Goal: Navigation & Orientation: Find specific page/section

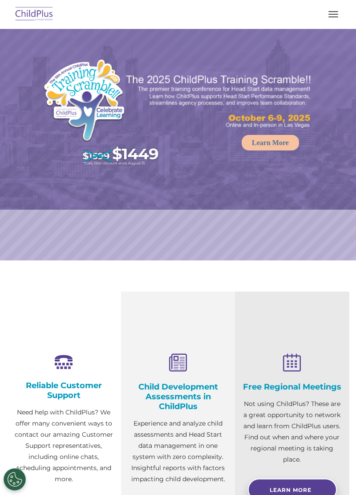
select select "MEDIUM"
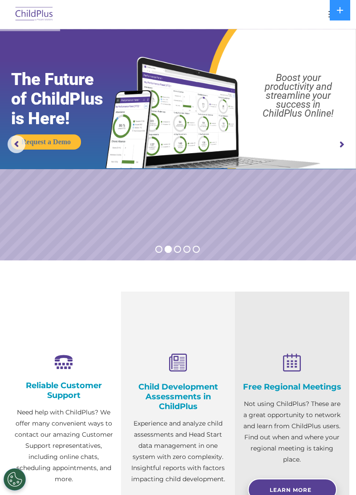
click at [340, 15] on button at bounding box center [340, 10] width 20 height 20
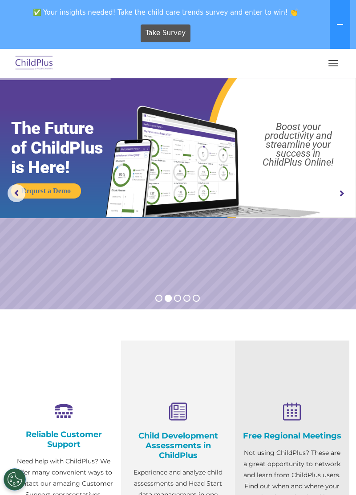
click at [335, 63] on span "button" at bounding box center [333, 63] width 10 height 1
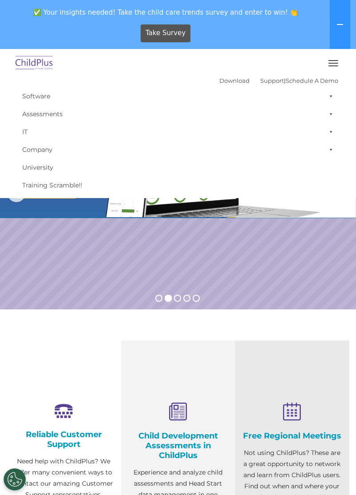
click at [331, 61] on span "button" at bounding box center [333, 60] width 10 height 1
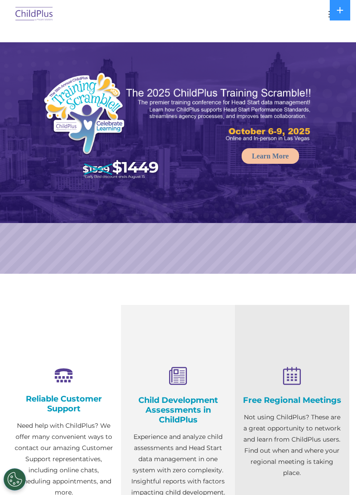
select select "MEDIUM"
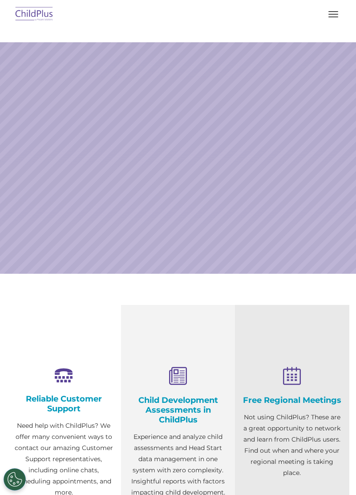
select select "MEDIUM"
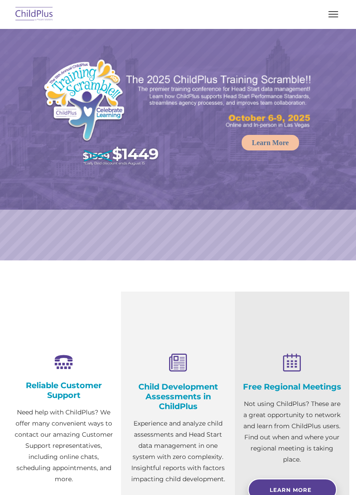
select select "MEDIUM"
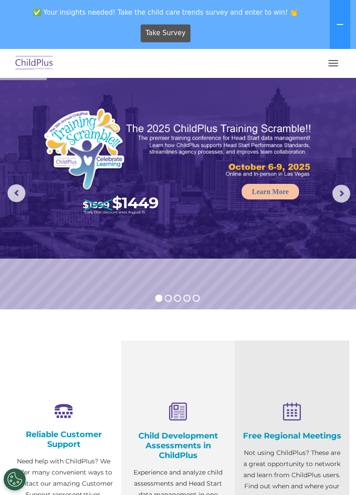
click at [37, 66] on img at bounding box center [34, 63] width 42 height 21
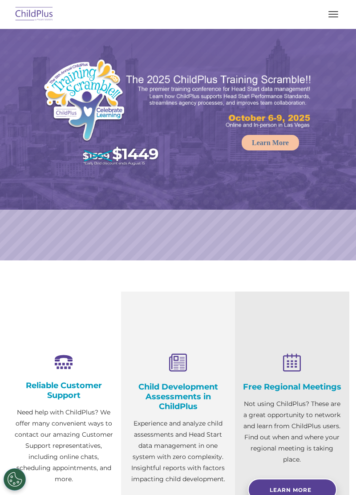
select select "MEDIUM"
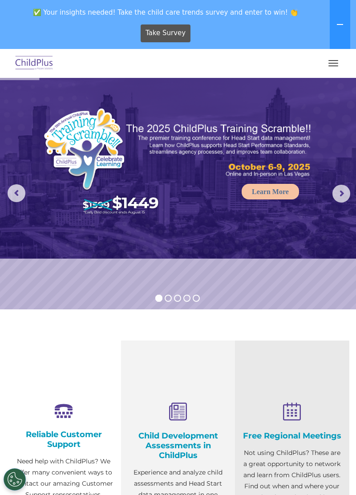
click at [337, 64] on button "button" at bounding box center [333, 63] width 19 height 14
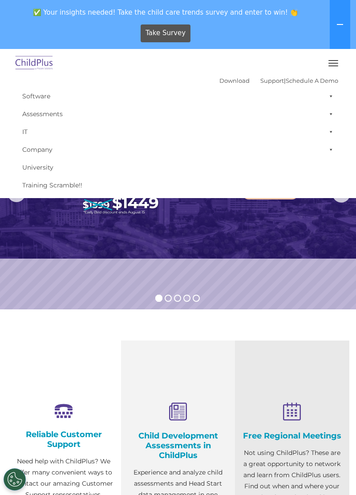
click at [337, 61] on button "button" at bounding box center [333, 63] width 19 height 14
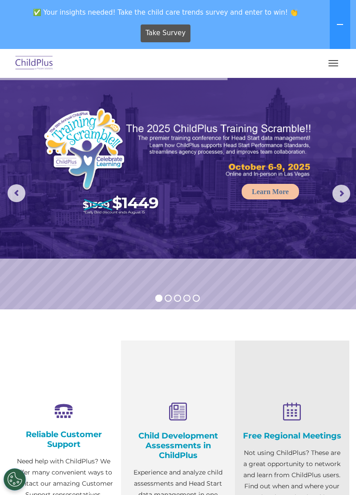
click at [331, 65] on span "button" at bounding box center [333, 65] width 10 height 1
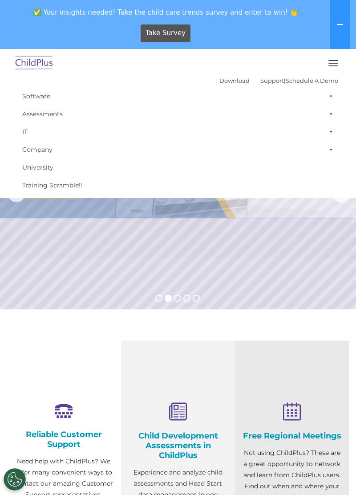
click at [334, 63] on span "button" at bounding box center [333, 63] width 10 height 1
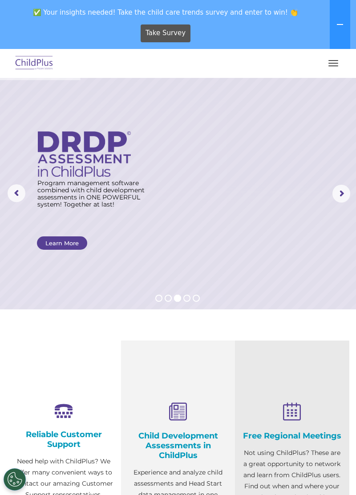
click at [338, 198] on rs-arrow at bounding box center [341, 194] width 18 height 18
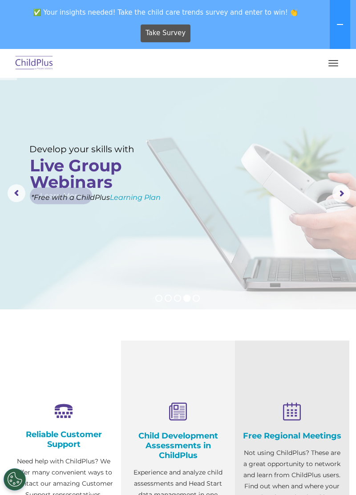
click at [340, 194] on rs-arrow at bounding box center [341, 194] width 18 height 18
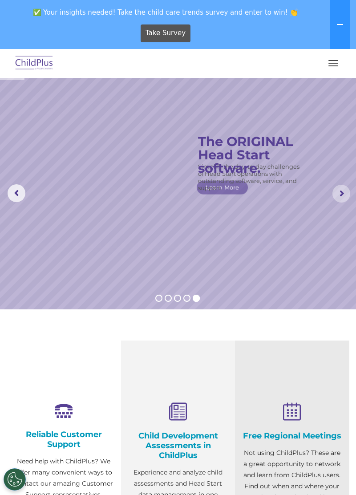
click at [338, 192] on rs-arrow at bounding box center [341, 194] width 18 height 18
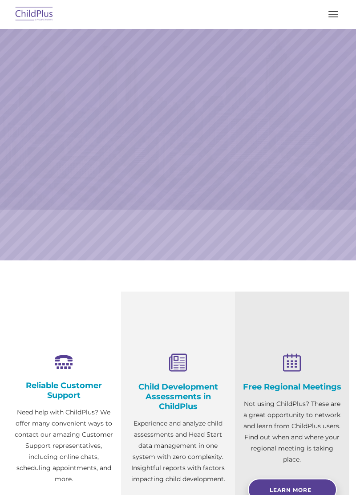
select select "MEDIUM"
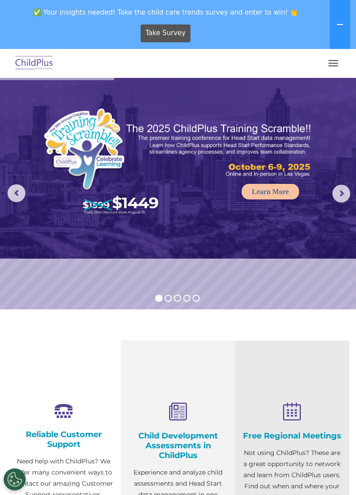
click at [34, 66] on img at bounding box center [34, 63] width 42 height 21
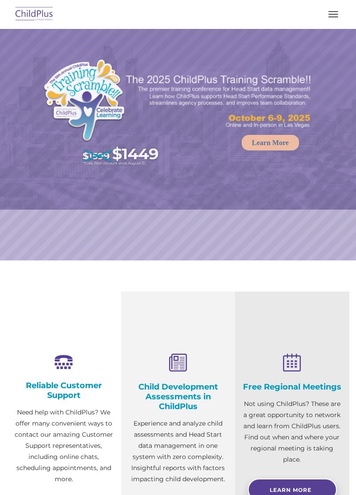
select select "MEDIUM"
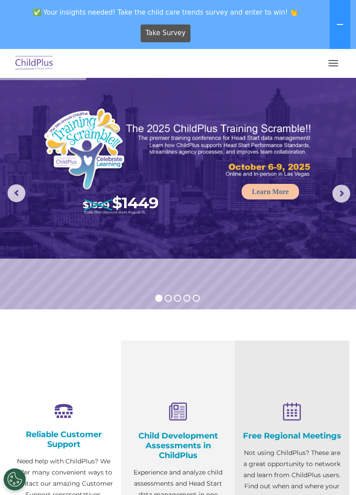
click at [338, 29] on button at bounding box center [340, 24] width 20 height 49
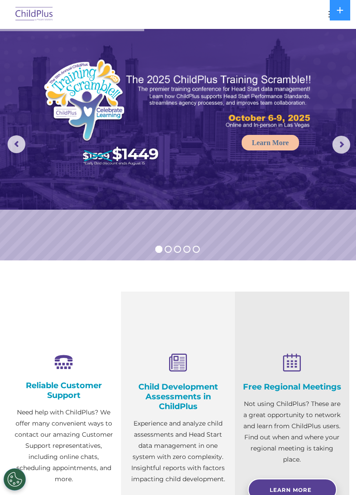
click at [326, 18] on button "button" at bounding box center [333, 14] width 19 height 14
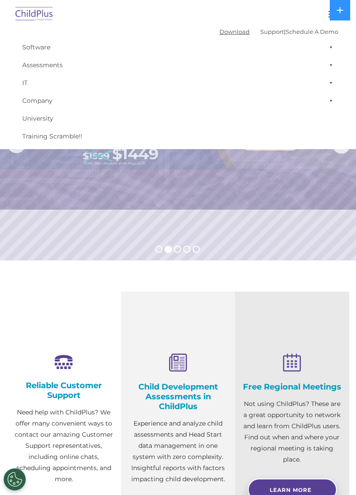
click at [224, 33] on link "Download" at bounding box center [234, 31] width 30 height 7
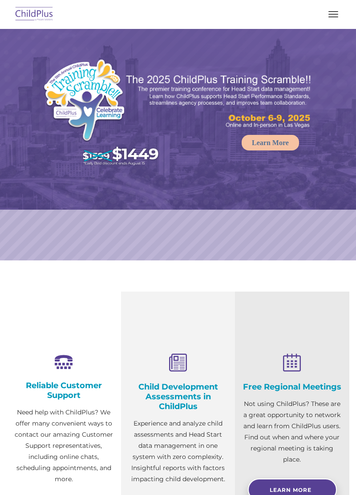
select select "MEDIUM"
